Goal: Task Accomplishment & Management: Use online tool/utility

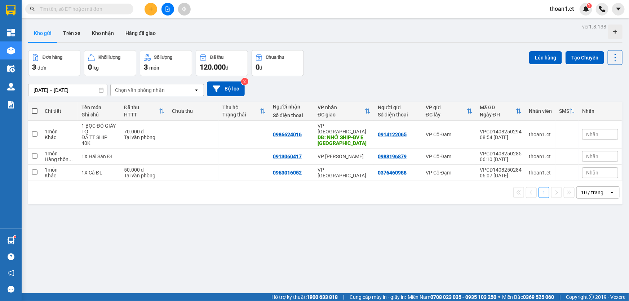
click at [564, 6] on span "thoan1.ct" at bounding box center [562, 8] width 36 height 9
click at [564, 22] on span "Đăng xuất" at bounding box center [570, 22] width 30 height 8
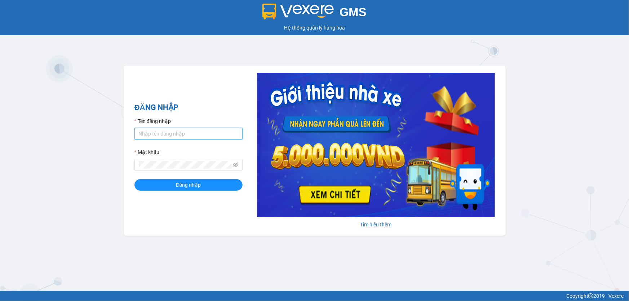
click at [164, 133] on input "Tên đăng nhập" at bounding box center [189, 134] width 108 height 12
type input "hoa1.ct"
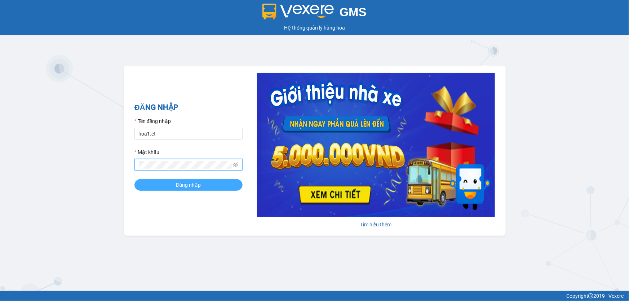
click at [193, 186] on span "Đăng nhập" at bounding box center [188, 185] width 25 height 8
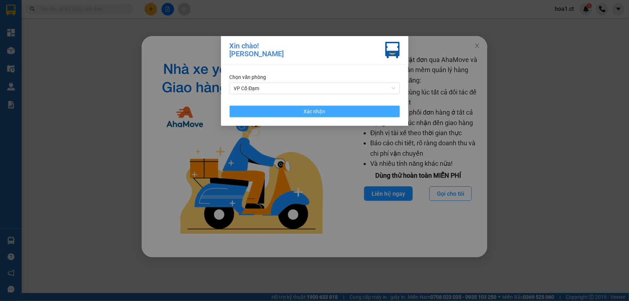
click at [328, 115] on button "Xác nhận" at bounding box center [315, 112] width 170 height 12
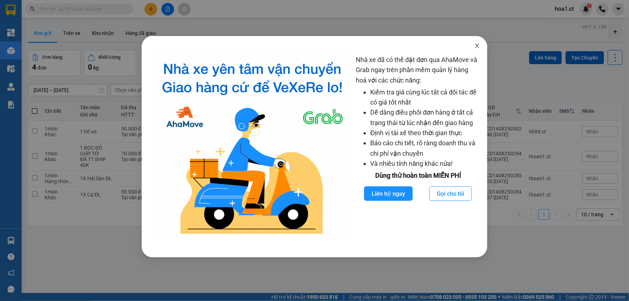
click at [477, 44] on icon "close" at bounding box center [478, 46] width 6 height 6
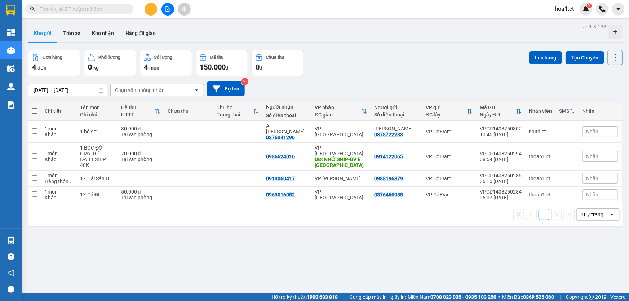
click at [62, 11] on input "text" at bounding box center [82, 9] width 85 height 8
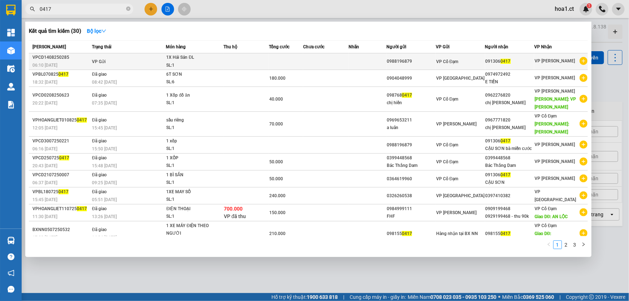
type input "0417"
click at [127, 62] on td "VP Gửi" at bounding box center [128, 61] width 76 height 17
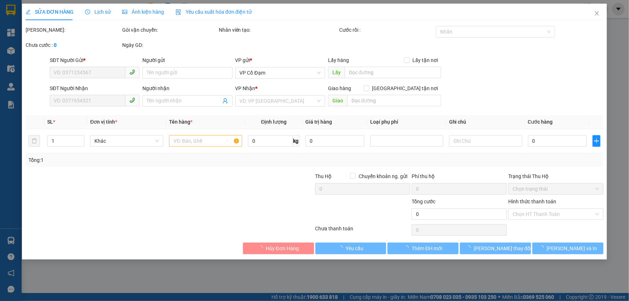
type input "0988196879"
type input "0913060417"
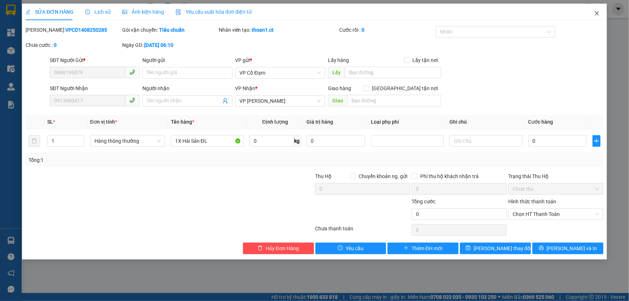
click at [597, 12] on icon "close" at bounding box center [597, 13] width 6 height 6
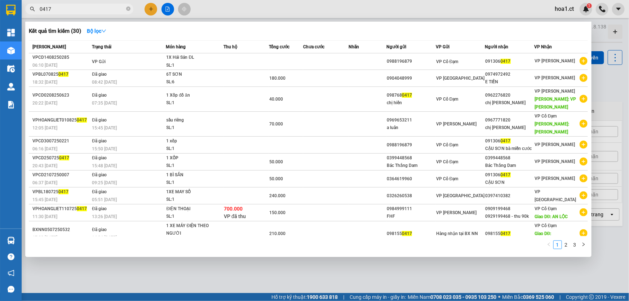
click at [87, 6] on input "0417" at bounding box center [82, 9] width 85 height 8
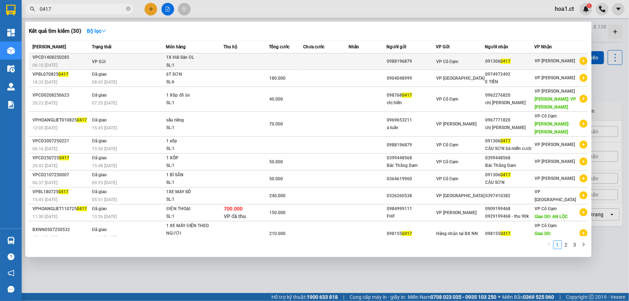
click at [133, 62] on td "VP Gửi" at bounding box center [128, 61] width 76 height 17
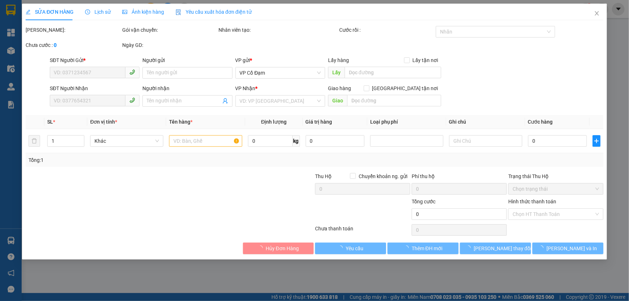
type input "0988196879"
type input "0913060417"
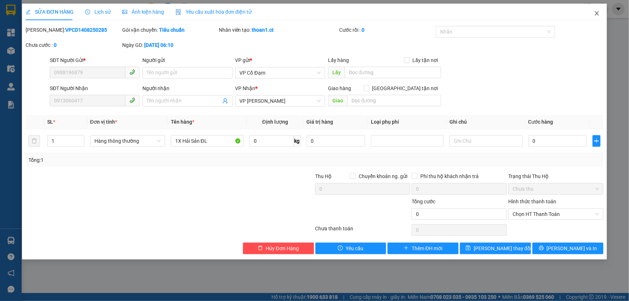
click at [597, 14] on icon "close" at bounding box center [597, 13] width 4 height 4
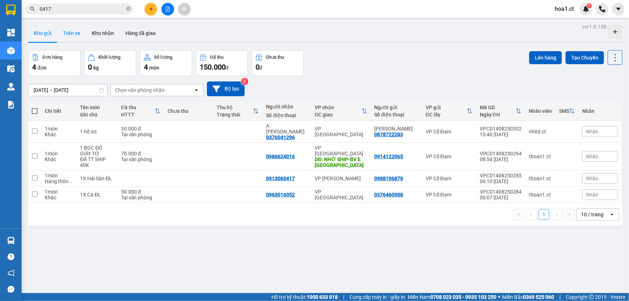
click at [73, 36] on button "Trên xe" at bounding box center [71, 33] width 29 height 17
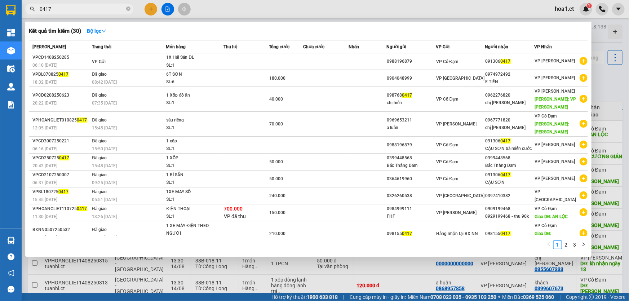
click at [70, 9] on input "0417" at bounding box center [82, 9] width 85 height 8
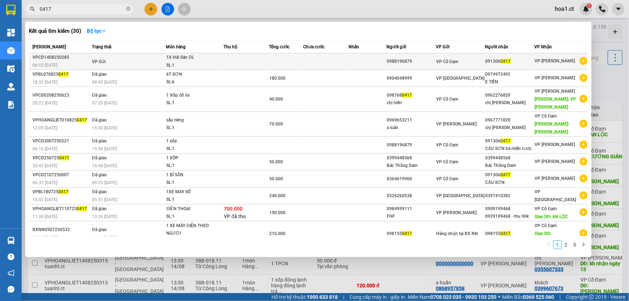
click at [120, 65] on td "VP Gửi" at bounding box center [128, 61] width 76 height 17
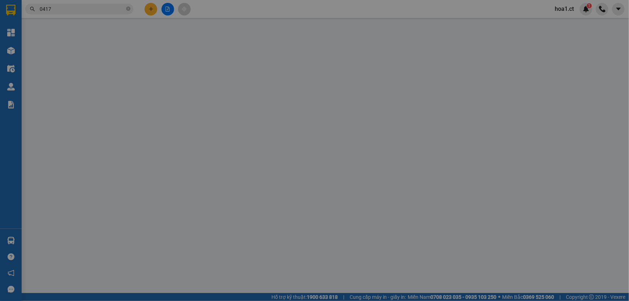
type input "0988196879"
type input "0913060417"
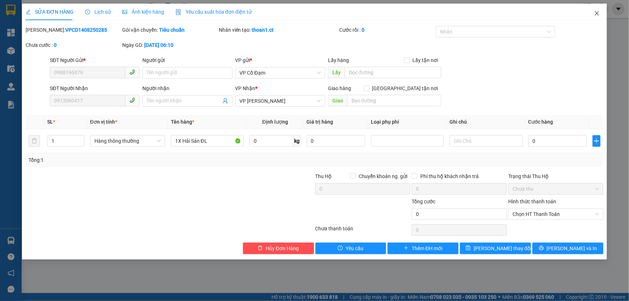
click at [596, 15] on icon "close" at bounding box center [597, 13] width 6 height 6
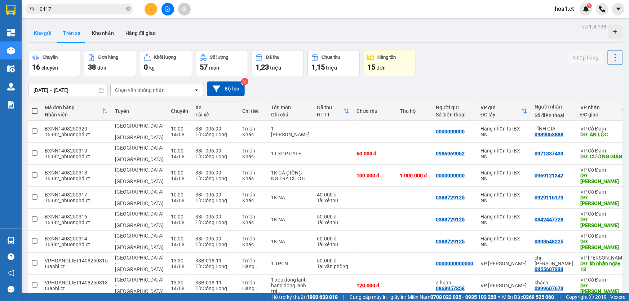
click at [48, 33] on button "Kho gửi" at bounding box center [42, 33] width 29 height 17
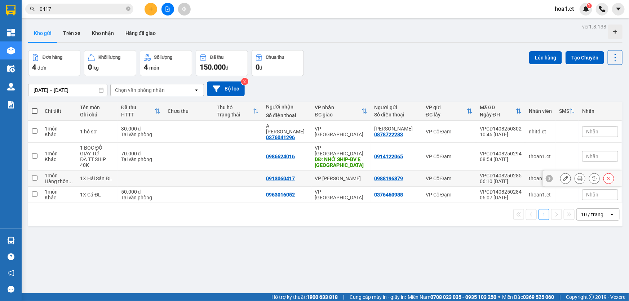
click at [35, 175] on input "checkbox" at bounding box center [34, 177] width 5 height 5
checkbox input "true"
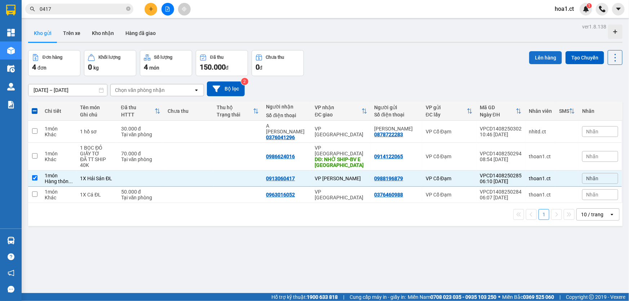
click at [539, 56] on button "Lên hàng" at bounding box center [545, 57] width 33 height 13
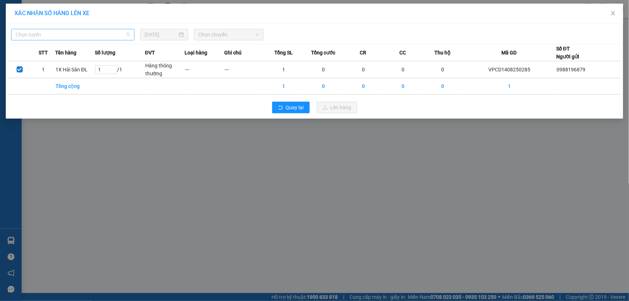
click at [57, 37] on span "Chọn tuyến" at bounding box center [73, 34] width 115 height 11
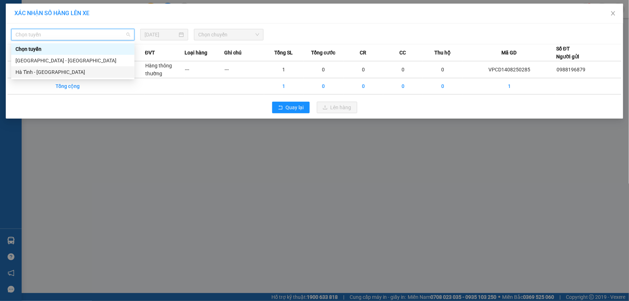
click at [43, 71] on div "Hà Tĩnh - Hà Nội" at bounding box center [73, 72] width 115 height 8
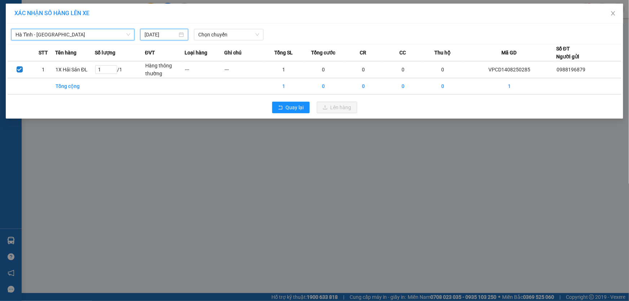
click at [158, 35] on input "14/08/2025" at bounding box center [161, 35] width 33 height 8
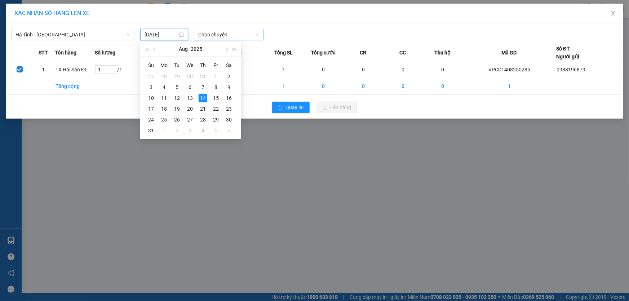
click at [234, 35] on span "Chọn chuyến" at bounding box center [228, 34] width 61 height 11
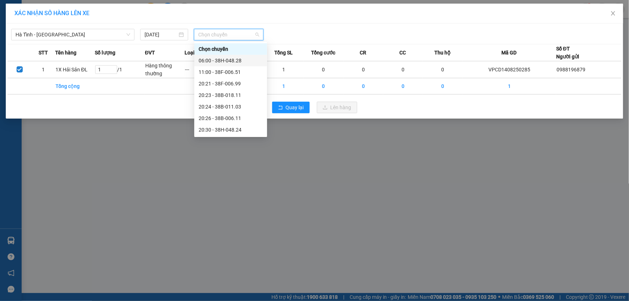
click at [234, 60] on div "06:00 - 38H-048.28" at bounding box center [231, 61] width 64 height 8
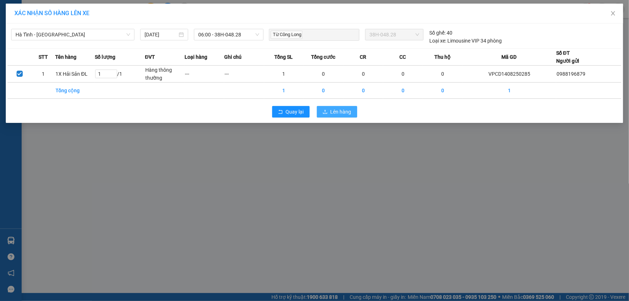
click at [335, 110] on span "Lên hàng" at bounding box center [341, 112] width 21 height 8
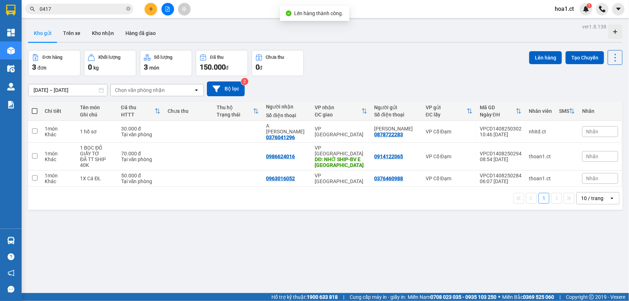
click at [336, 73] on div "Đơn hàng 3 đơn Khối lượng 0 kg Số lượng 3 món Đã thu 150.000 đ Chưa thu 0 đ Lên…" at bounding box center [325, 63] width 595 height 26
